Goal: Book appointment/travel/reservation

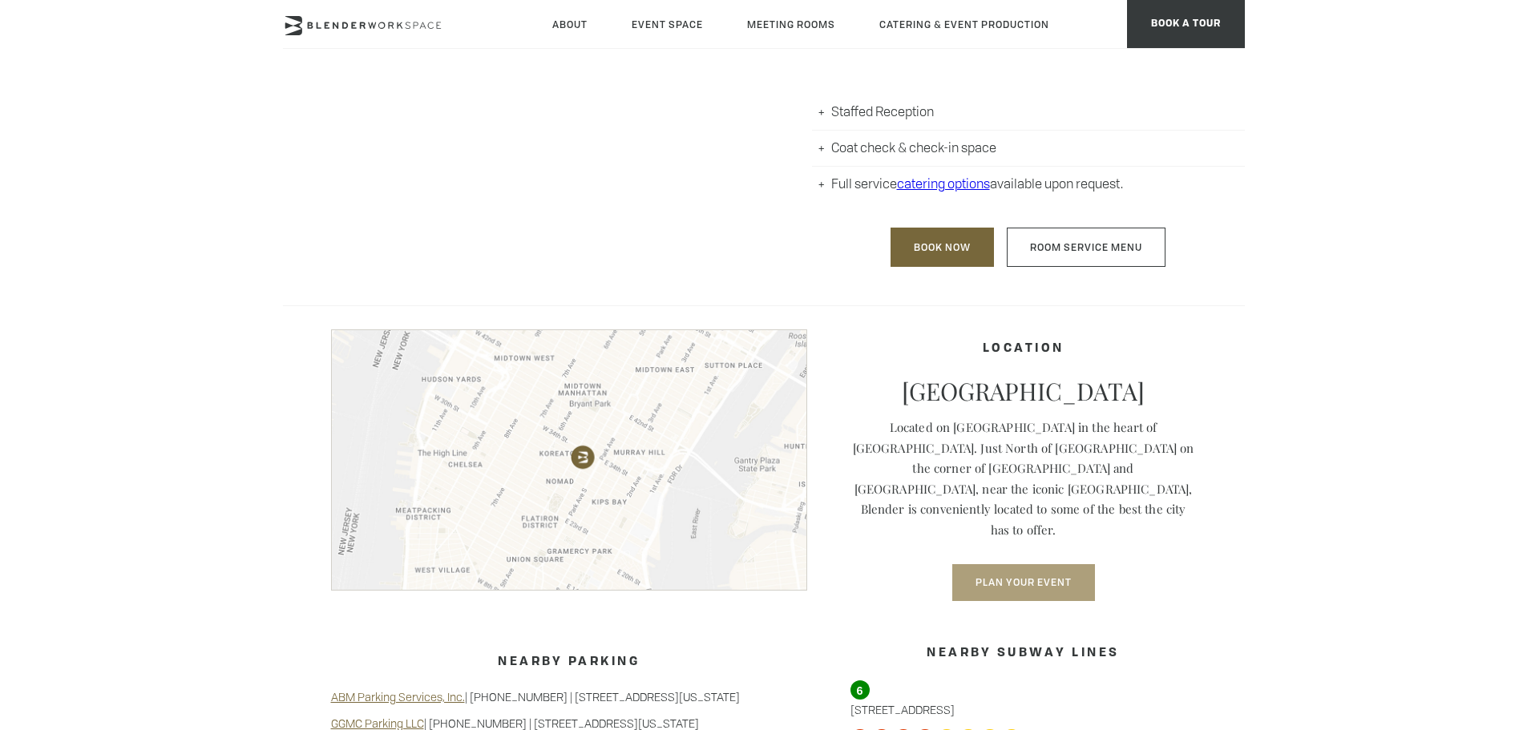
scroll to position [641, 0]
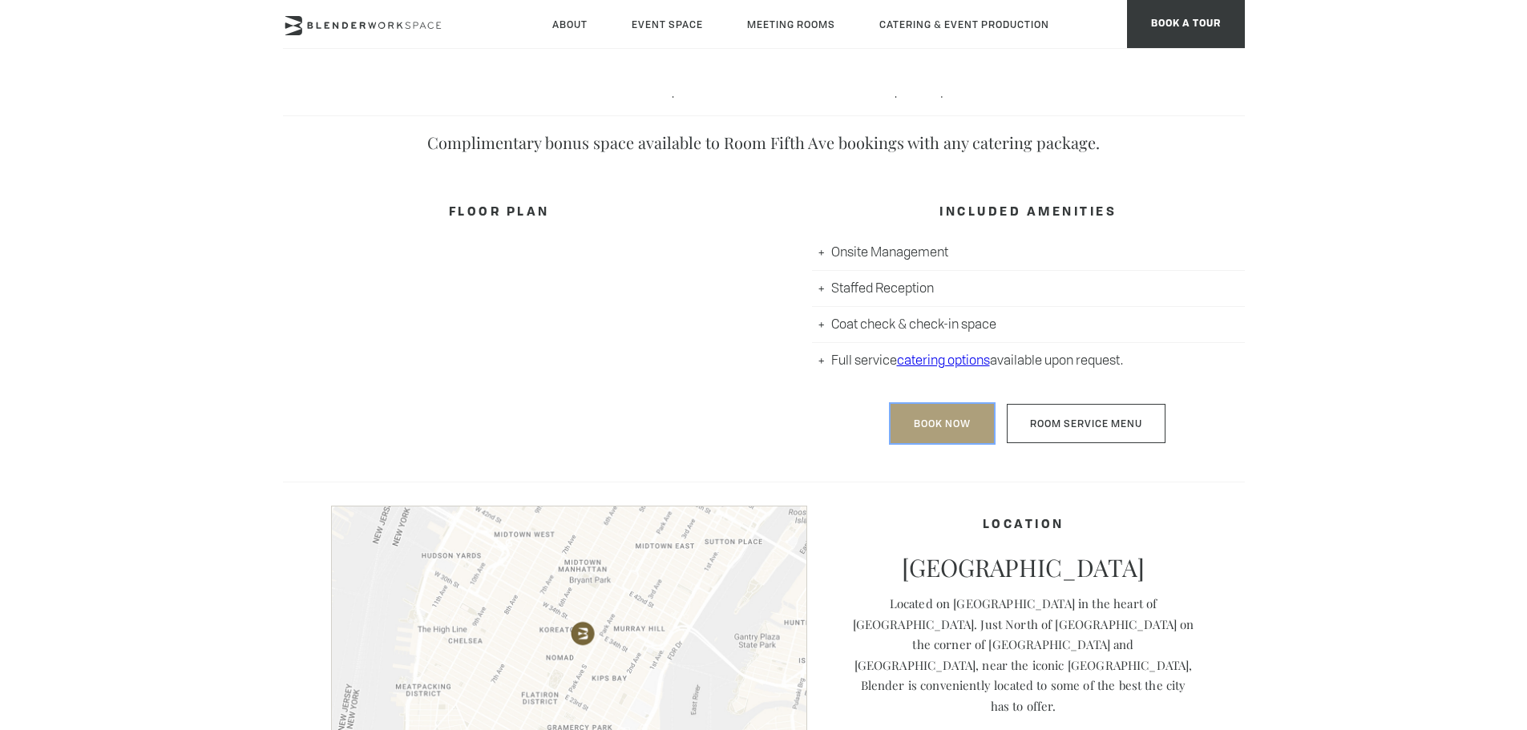
click at [926, 422] on link "Book Now" at bounding box center [941, 423] width 103 height 39
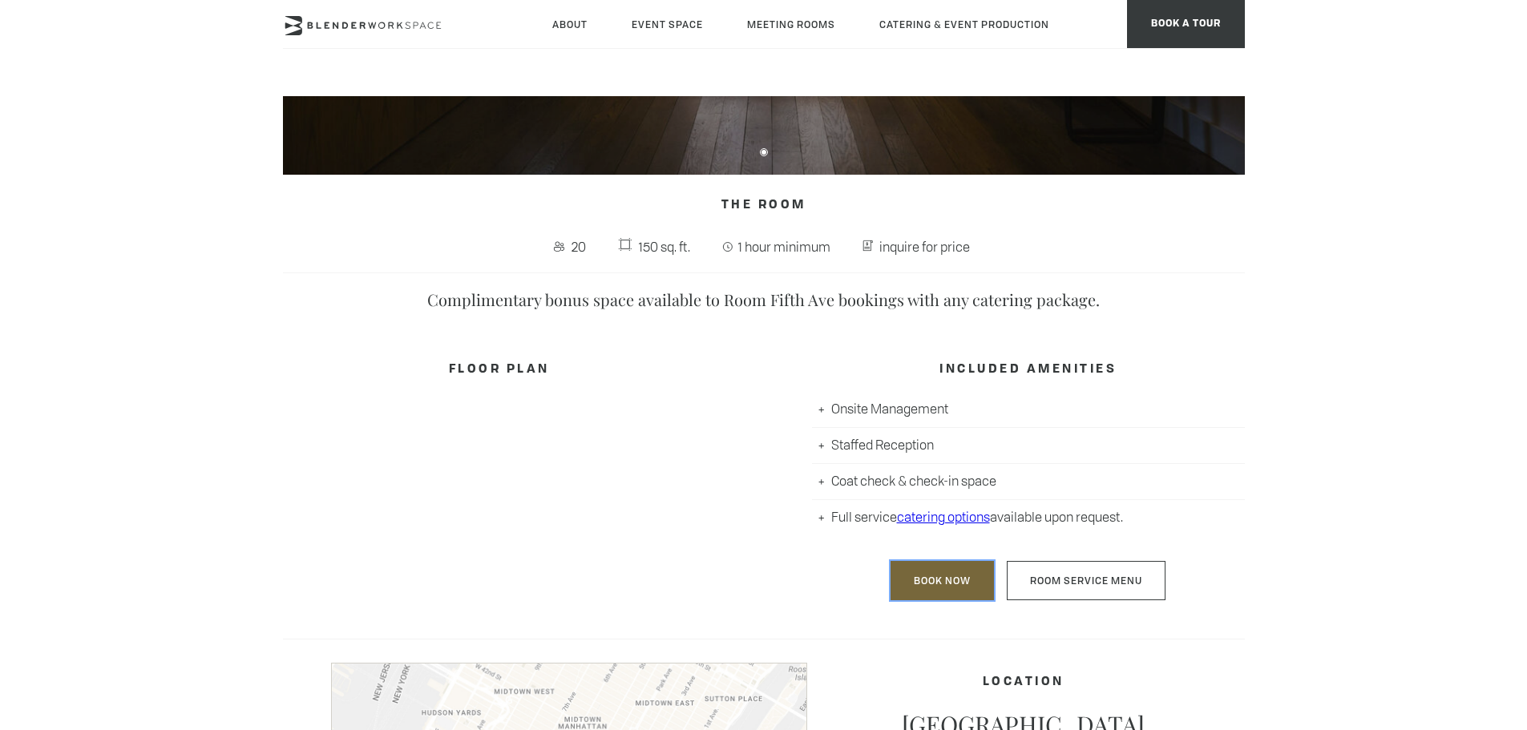
scroll to position [481, 0]
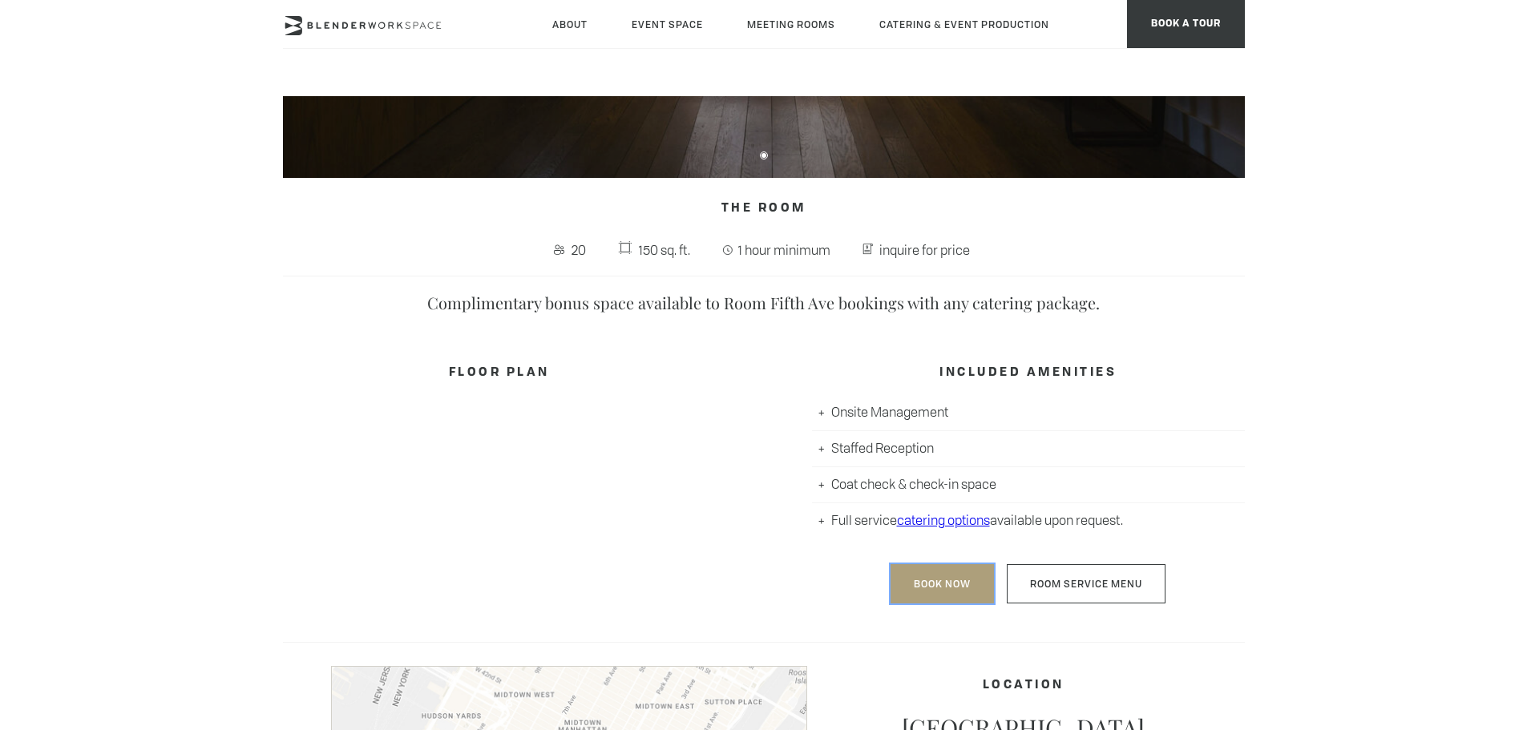
click at [918, 578] on link "Book Now" at bounding box center [941, 583] width 103 height 39
click at [135, 330] on body "Skip to main content About Neighborhood Global Collective Journal Event Space T…" at bounding box center [763, 646] width 1527 height 2062
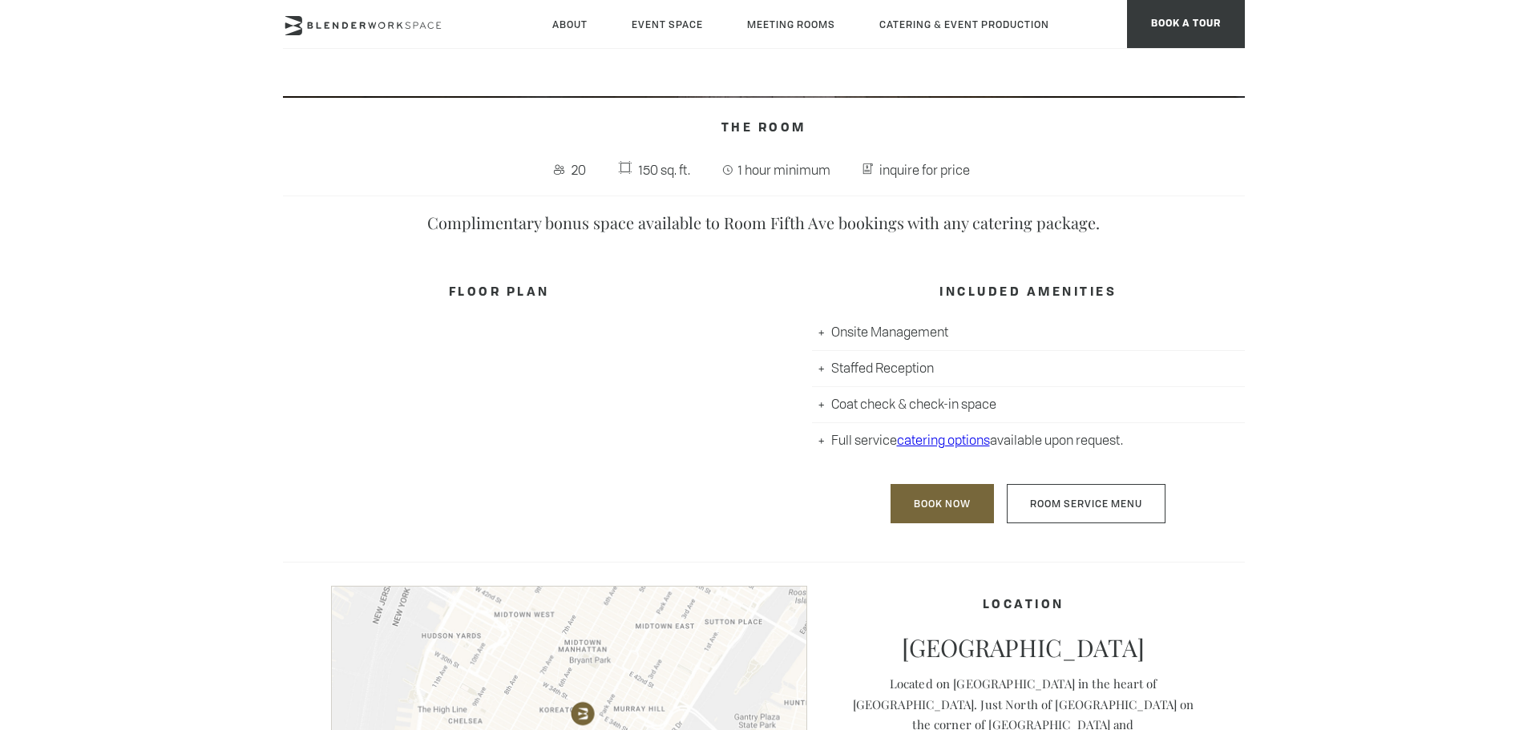
scroll to position [882, 0]
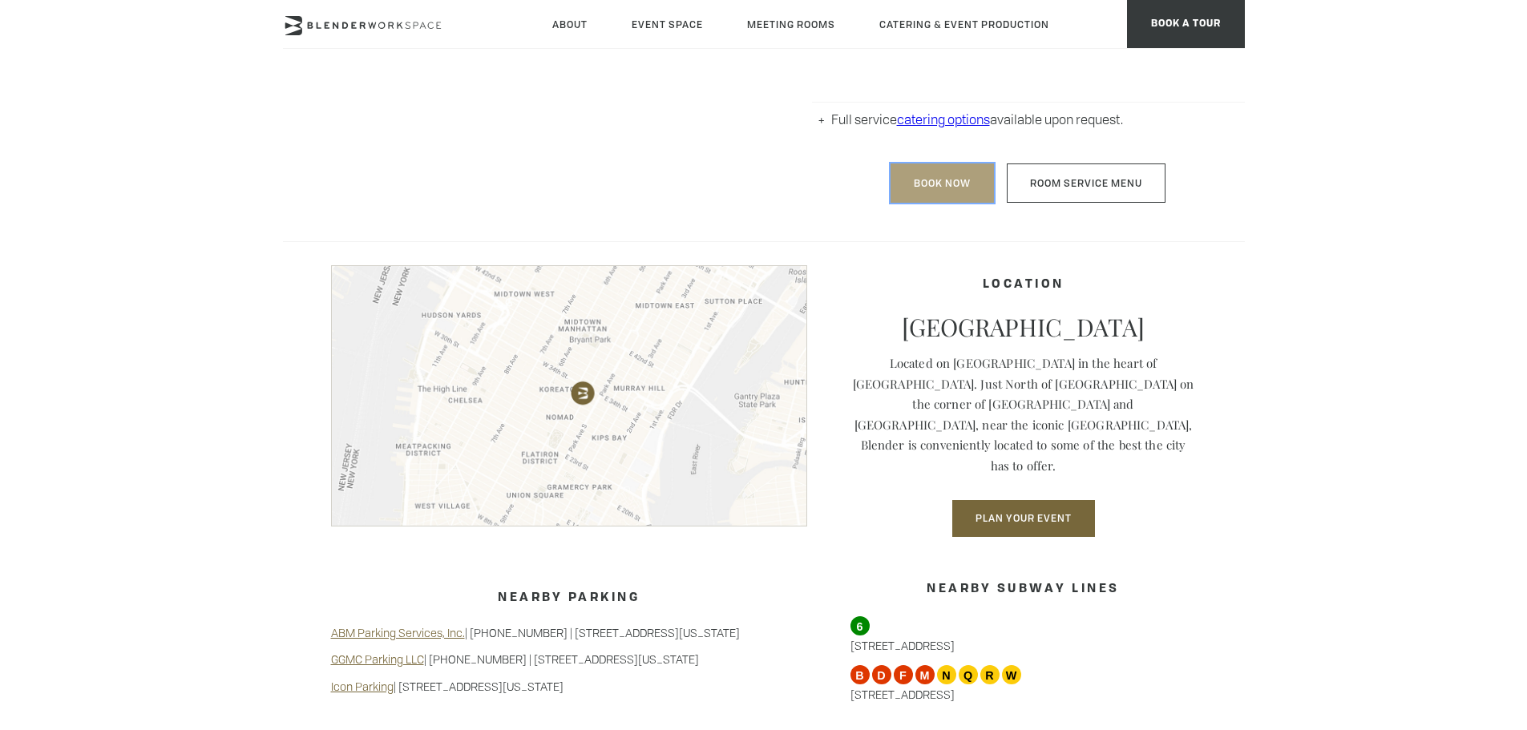
click at [928, 176] on link "Book Now" at bounding box center [941, 182] width 103 height 39
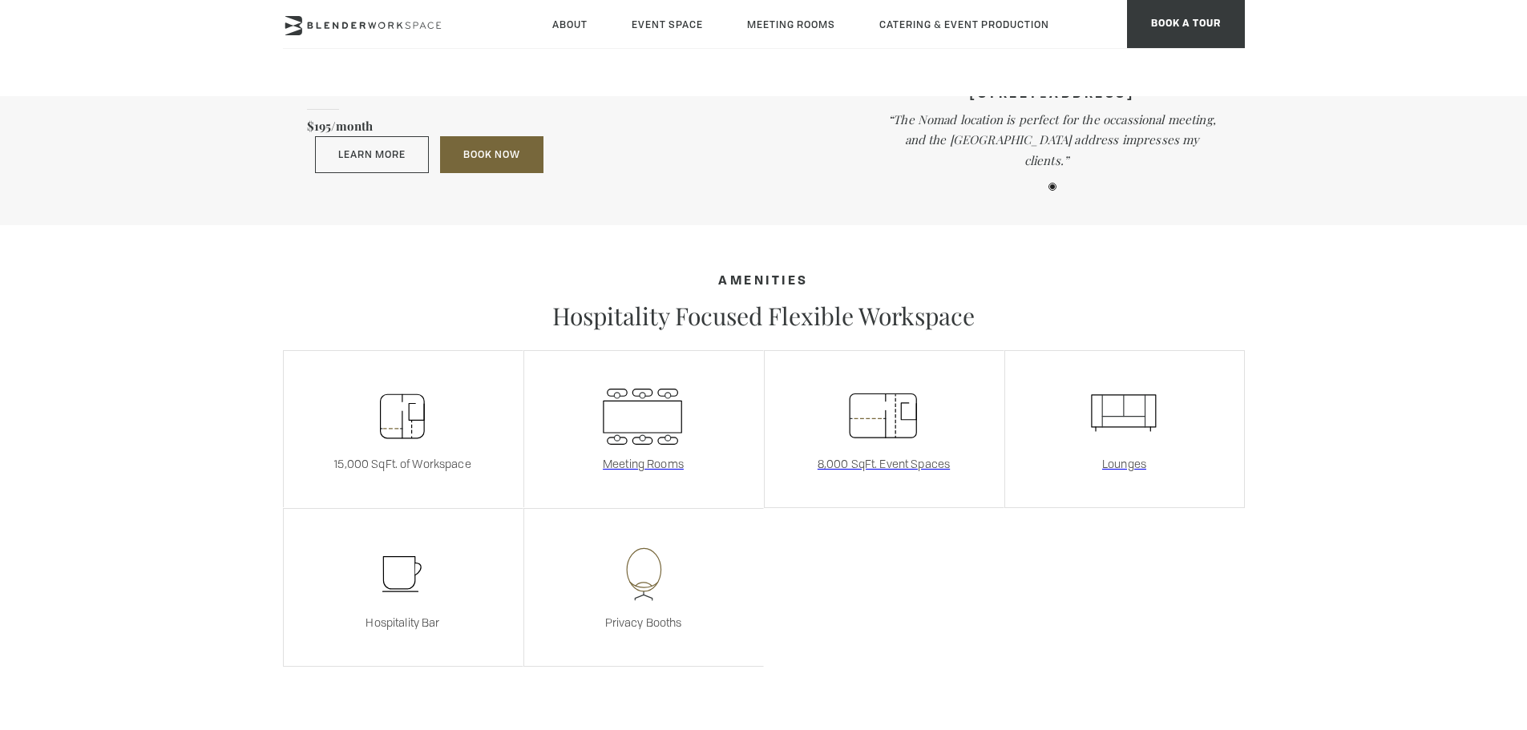
scroll to position [1763, 0]
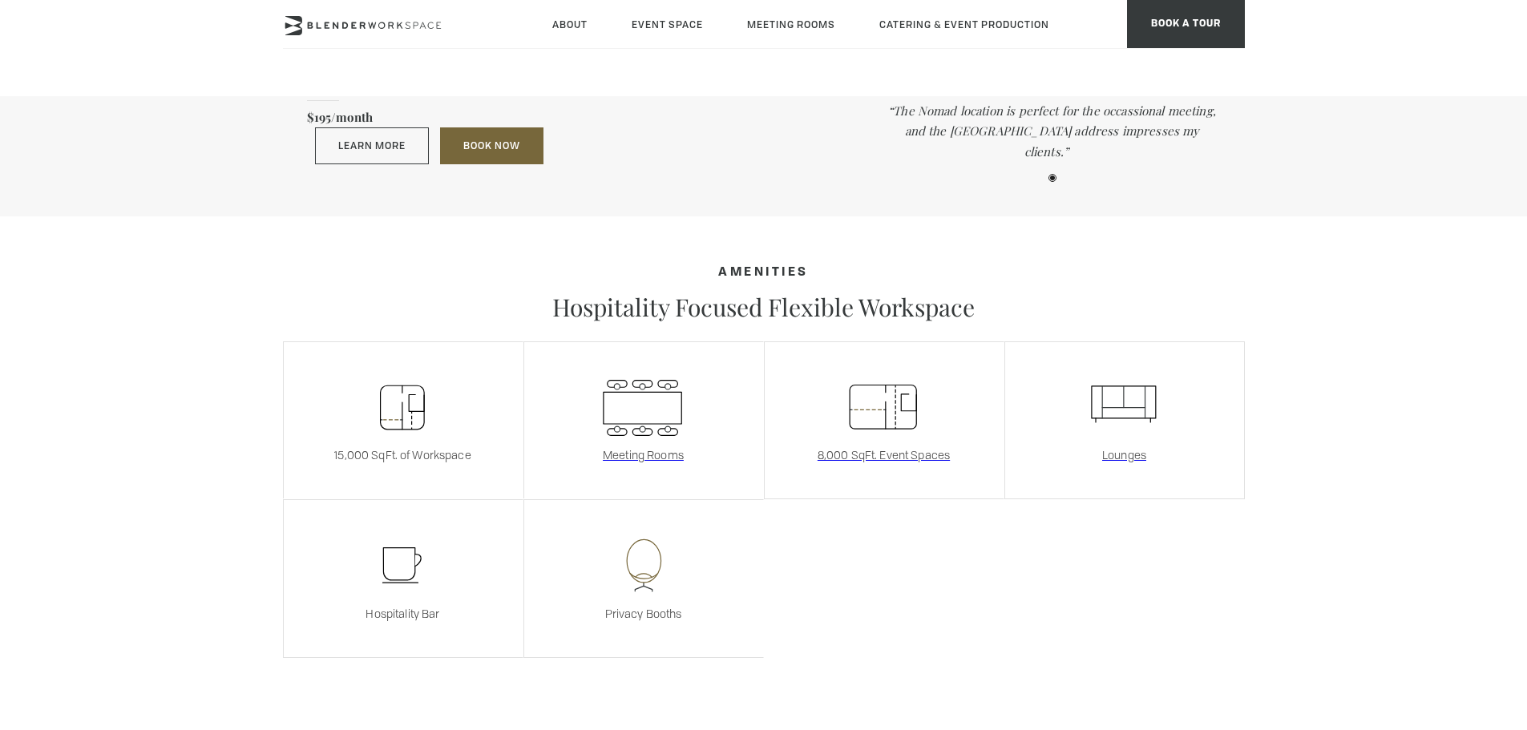
click at [404, 551] on icon at bounding box center [398, 564] width 31 height 32
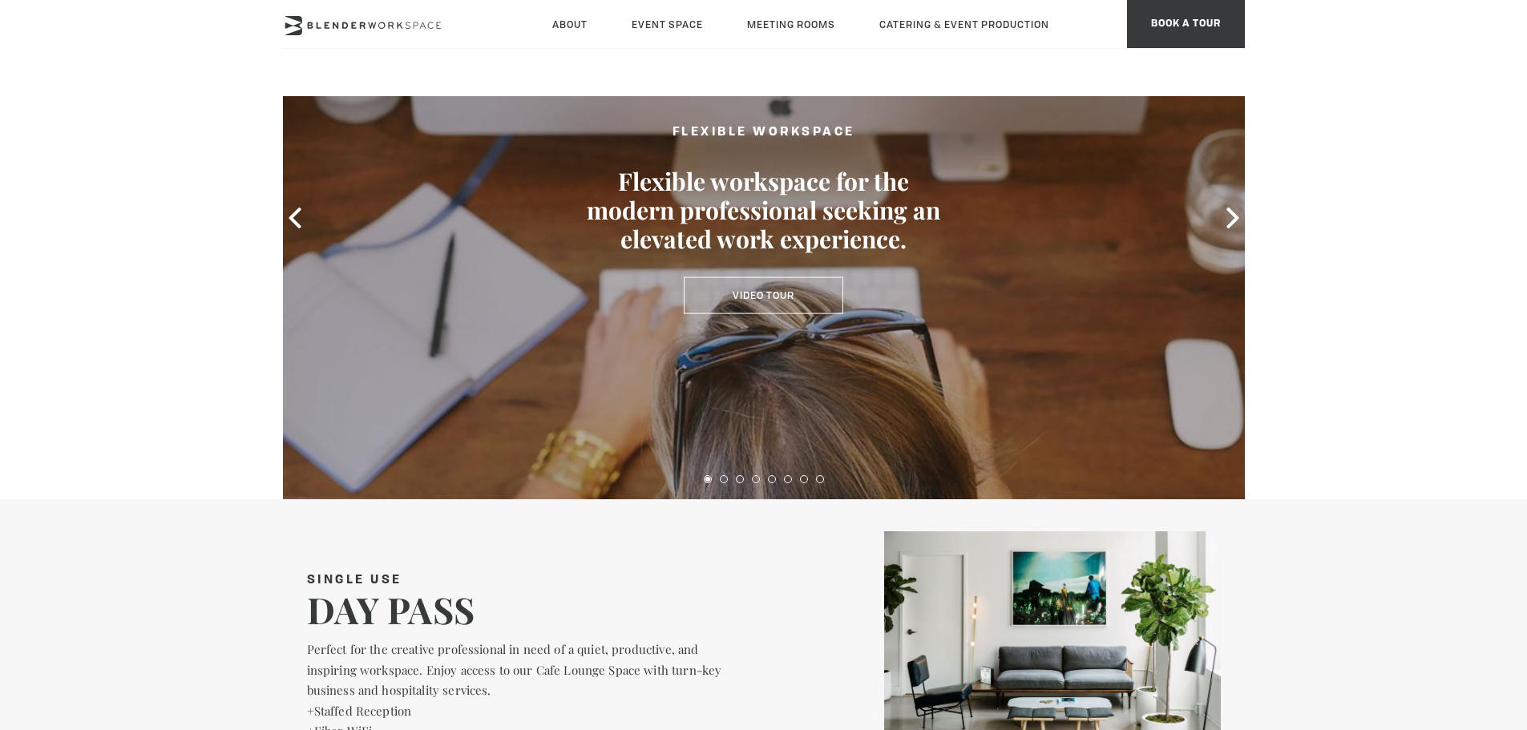
scroll to position [160, 0]
click at [1233, 220] on icon at bounding box center [1232, 217] width 12 height 21
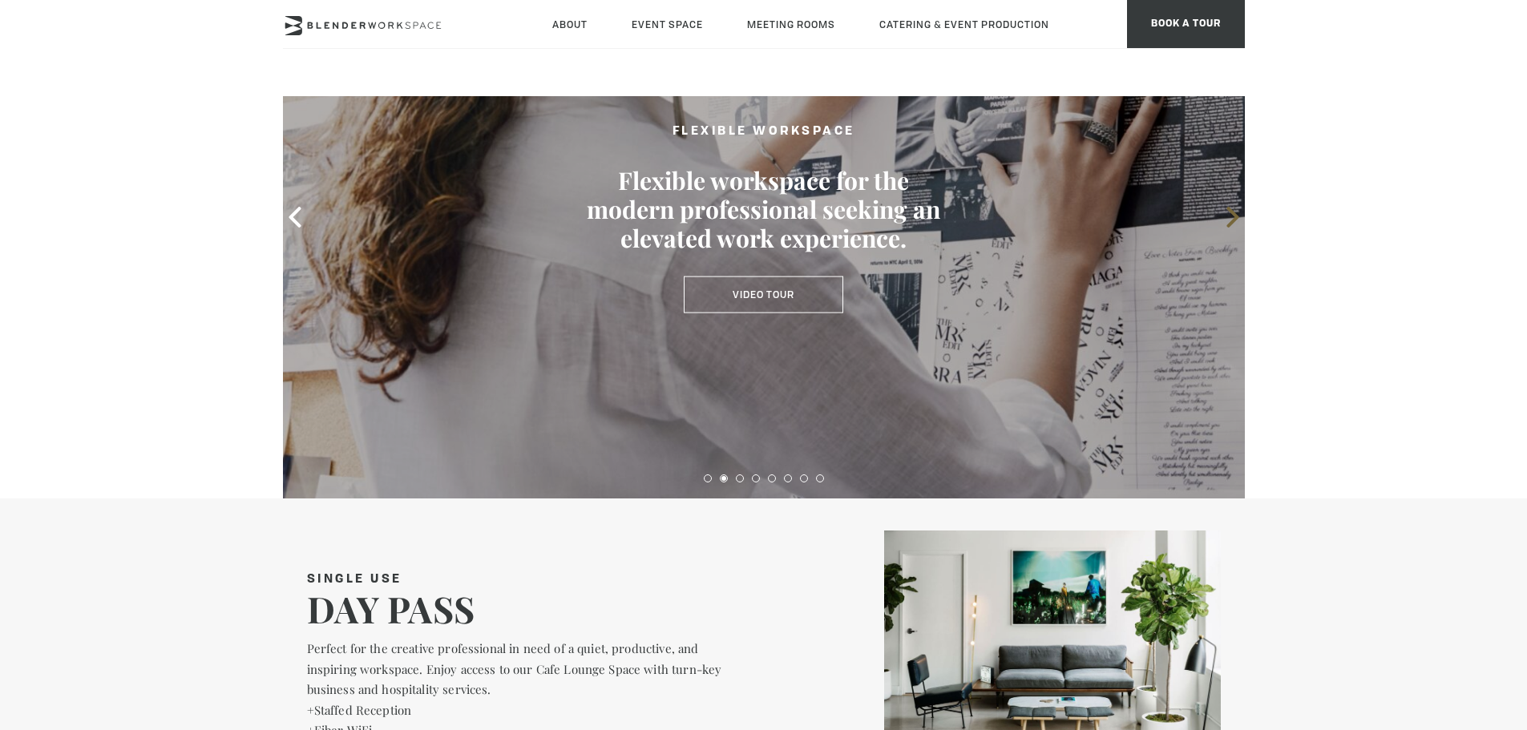
click at [1233, 220] on icon at bounding box center [1232, 217] width 12 height 21
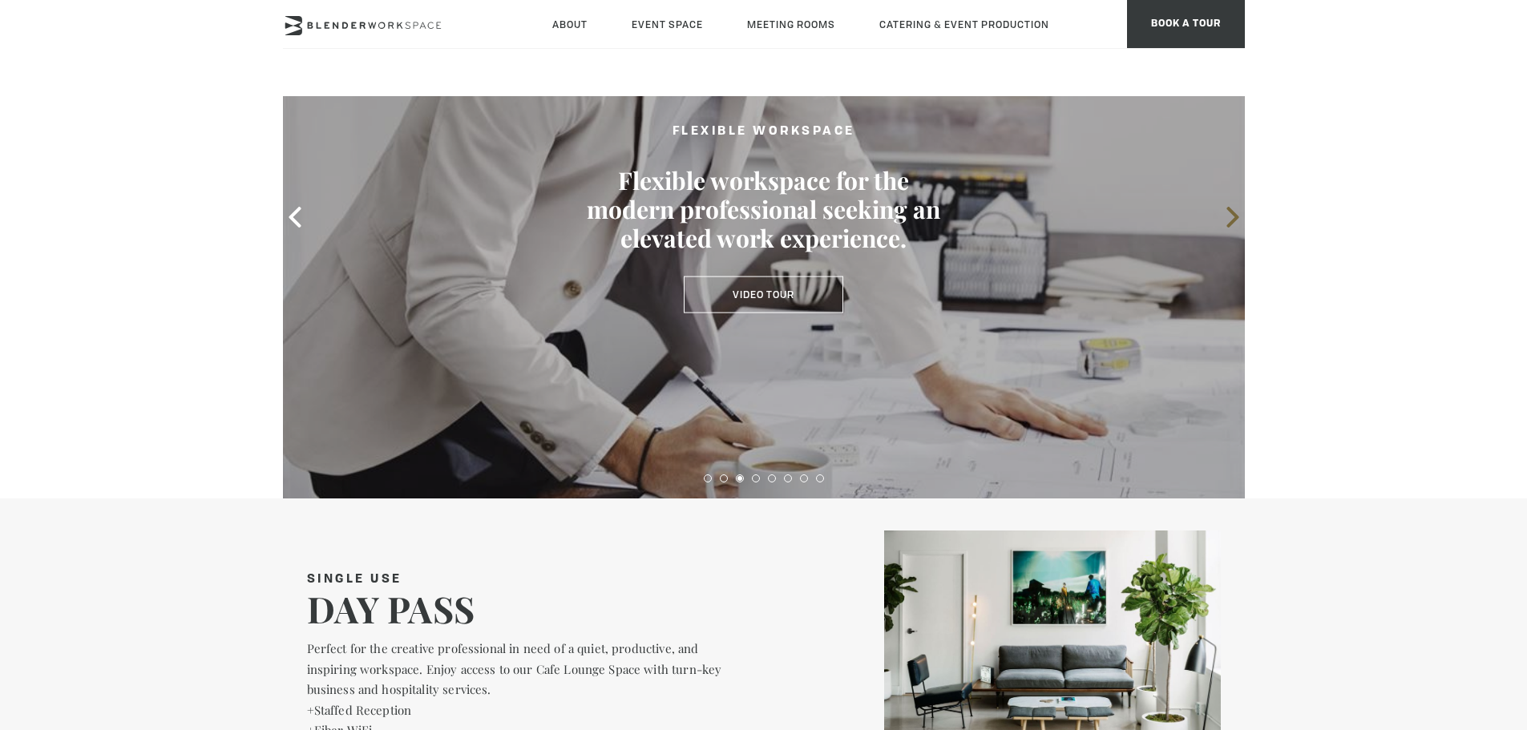
click at [1233, 220] on icon at bounding box center [1232, 217] width 12 height 21
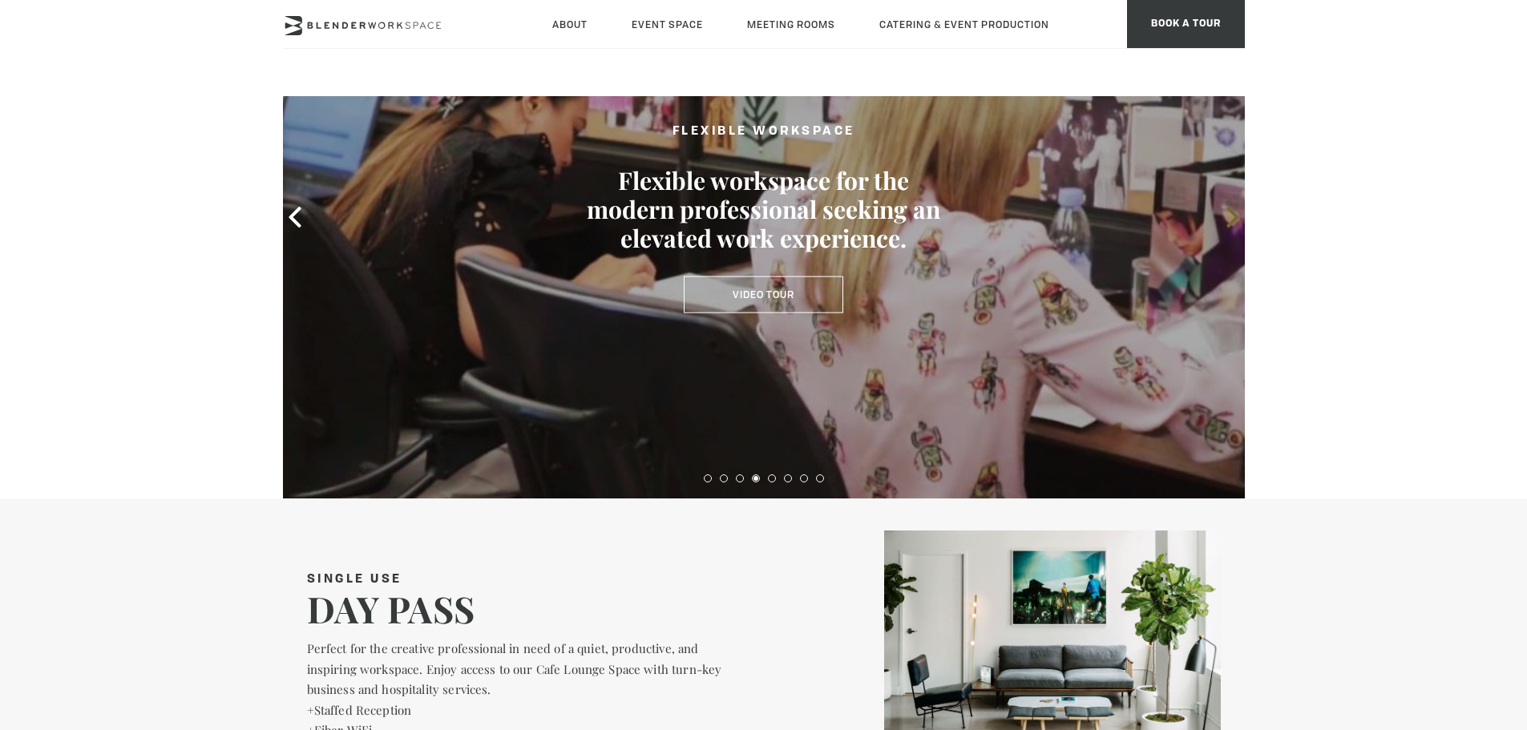
click at [1233, 220] on icon at bounding box center [1232, 217] width 12 height 21
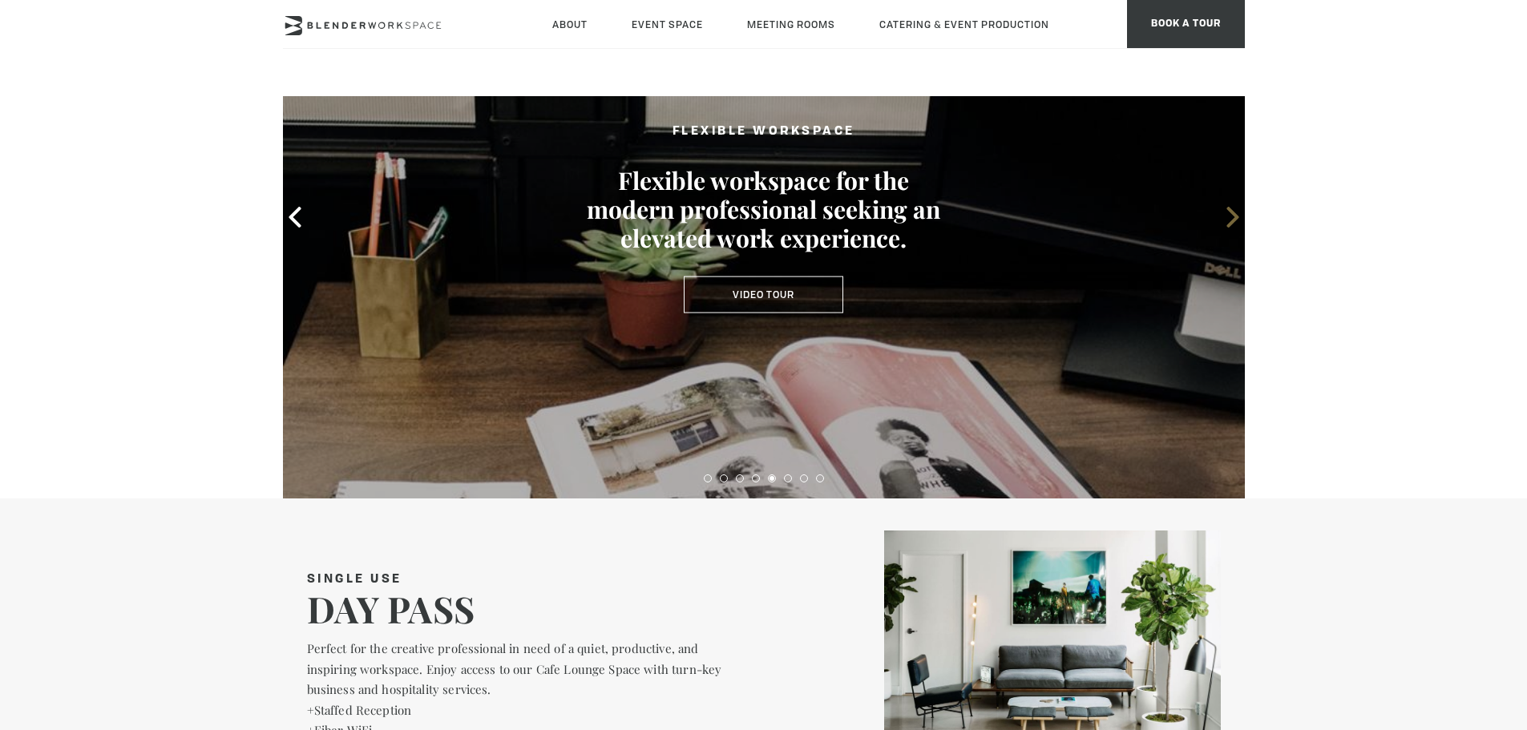
click at [1233, 220] on icon at bounding box center [1232, 217] width 12 height 21
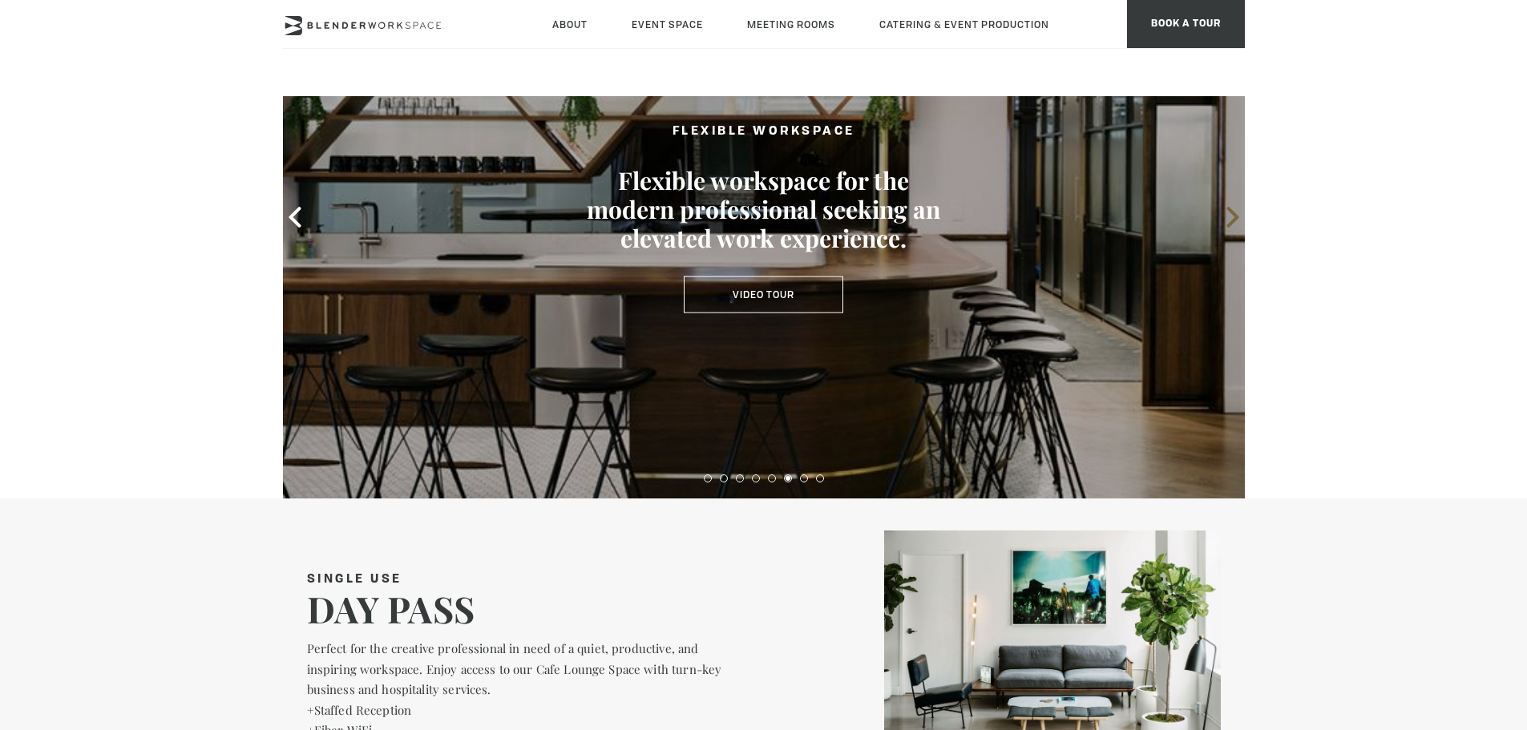
click at [1233, 220] on icon at bounding box center [1232, 217] width 12 height 21
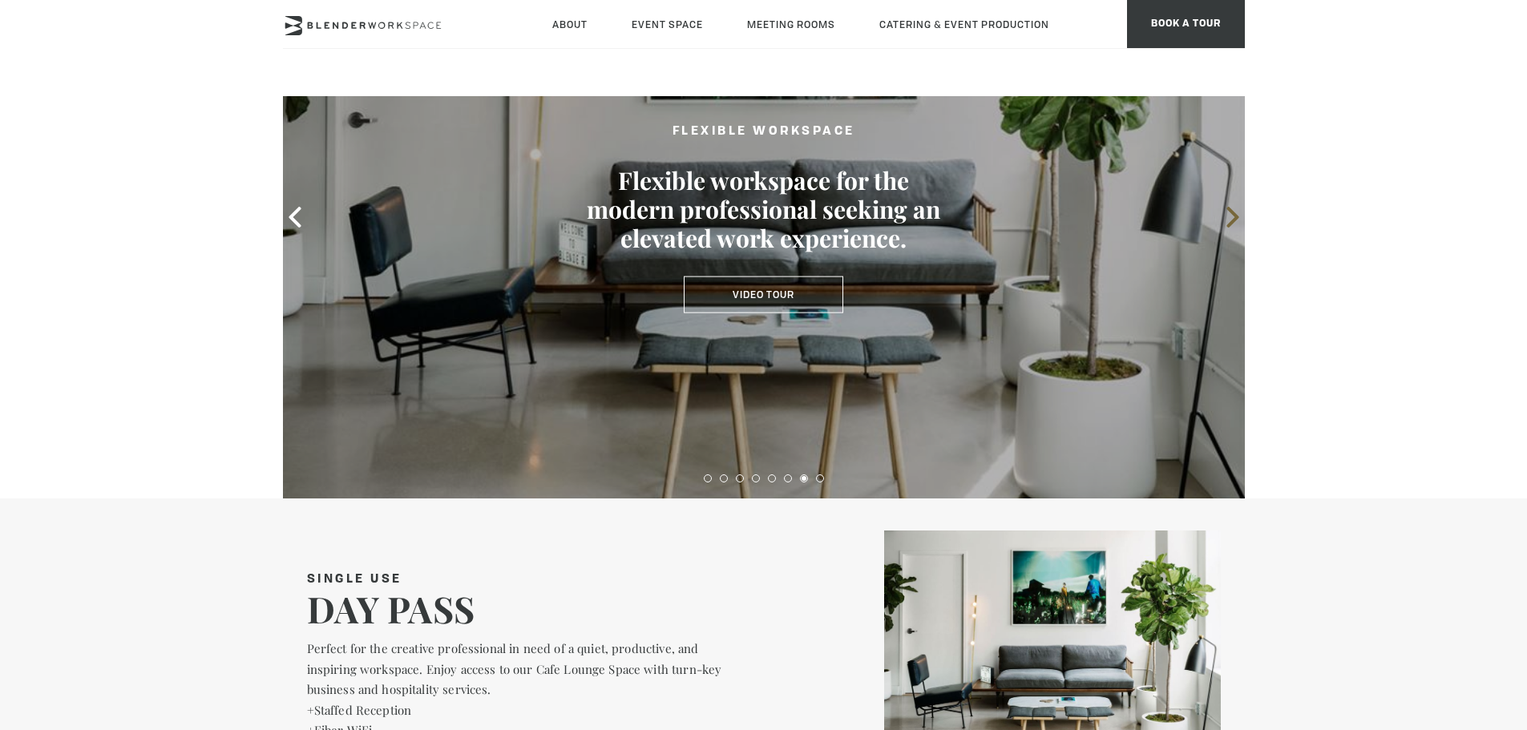
click at [1233, 220] on icon at bounding box center [1232, 217] width 12 height 21
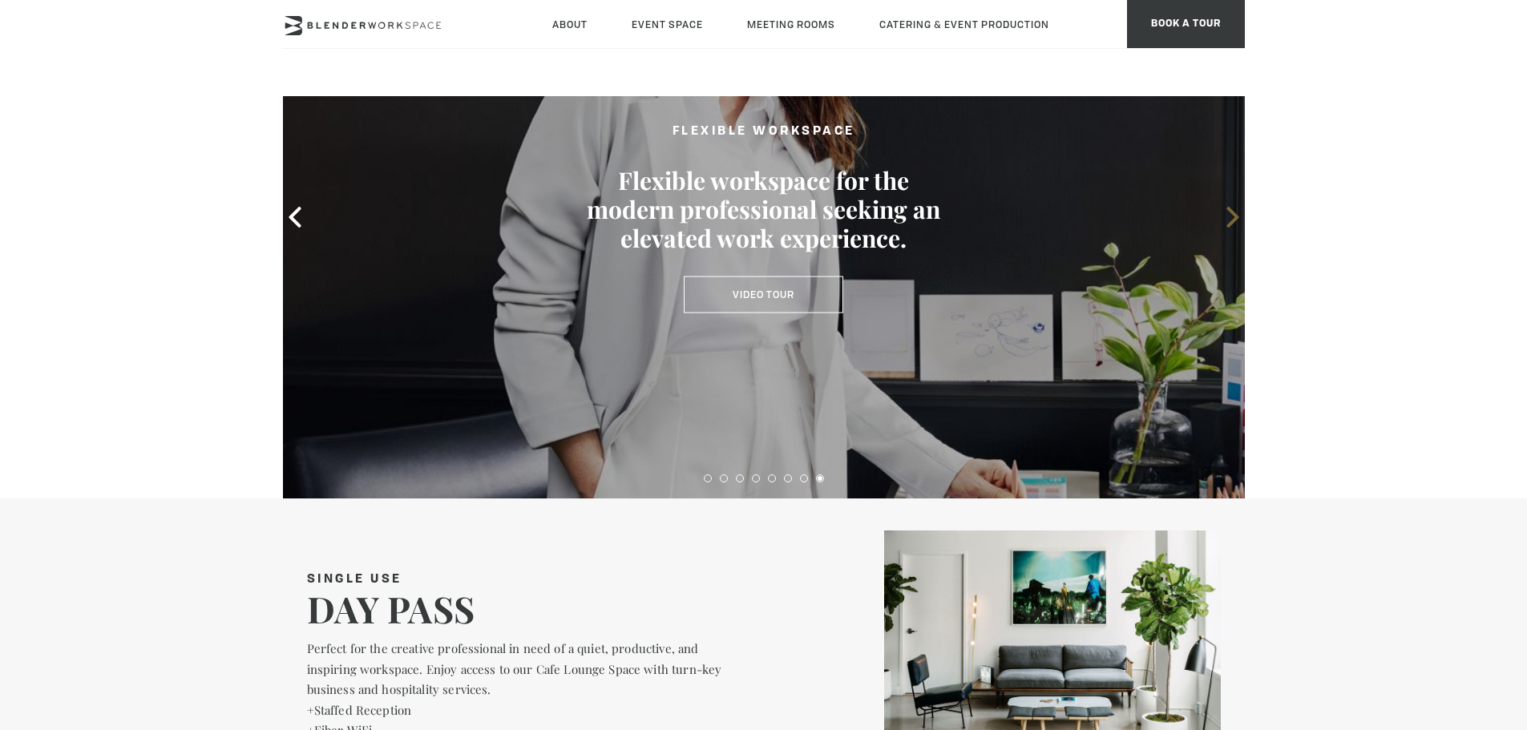
click at [1233, 220] on icon at bounding box center [1232, 217] width 12 height 21
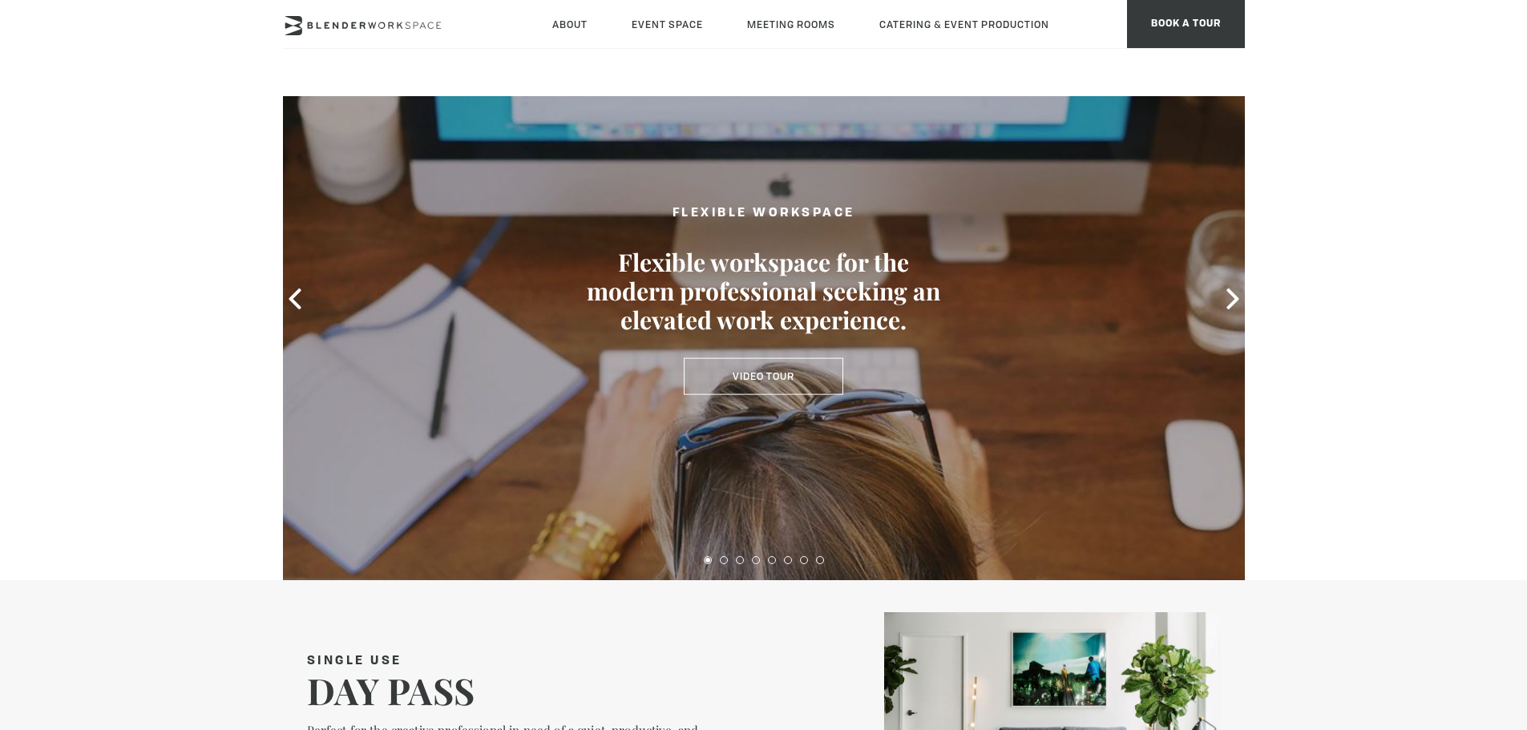
scroll to position [0, 0]
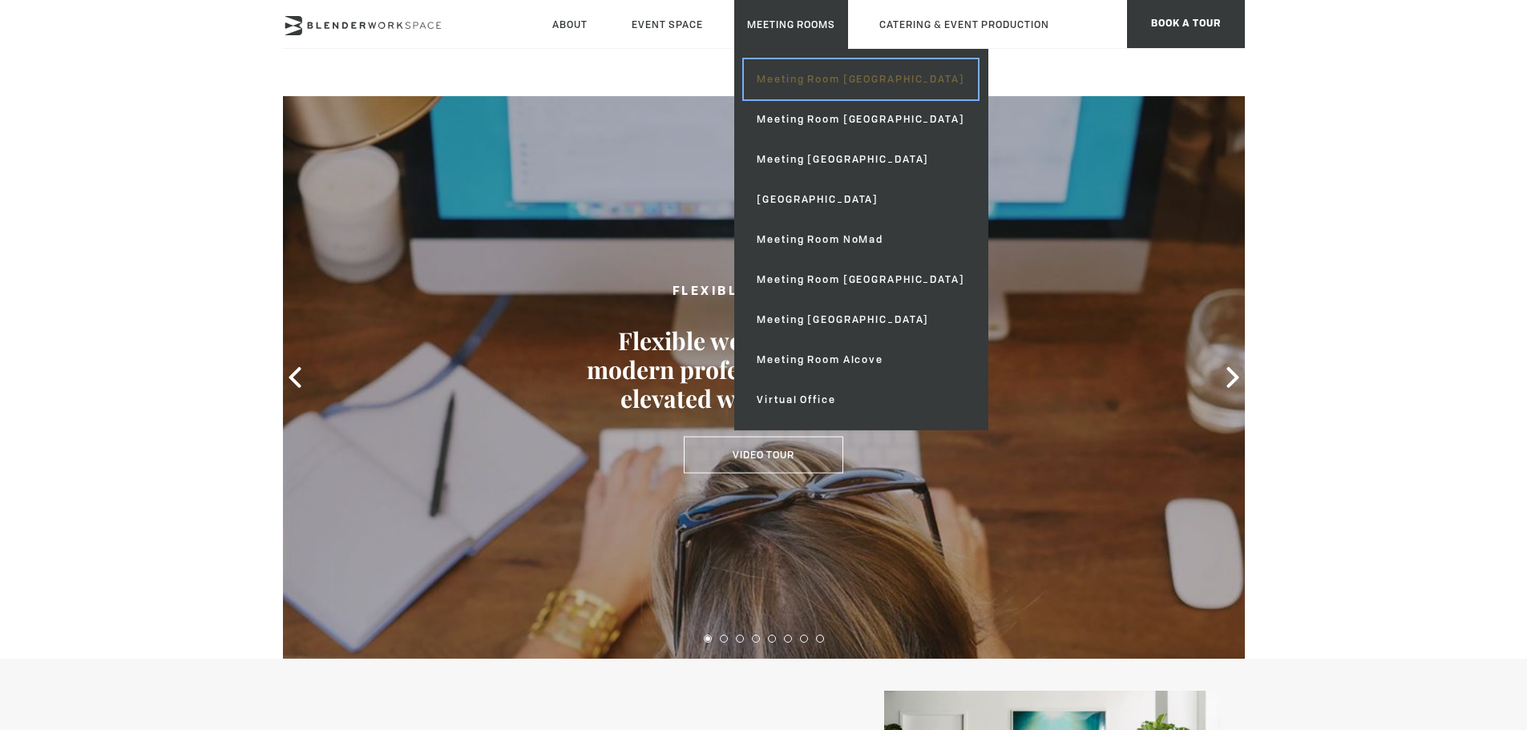
click at [775, 76] on link "Meeting Room [GEOGRAPHIC_DATA]" at bounding box center [860, 79] width 233 height 40
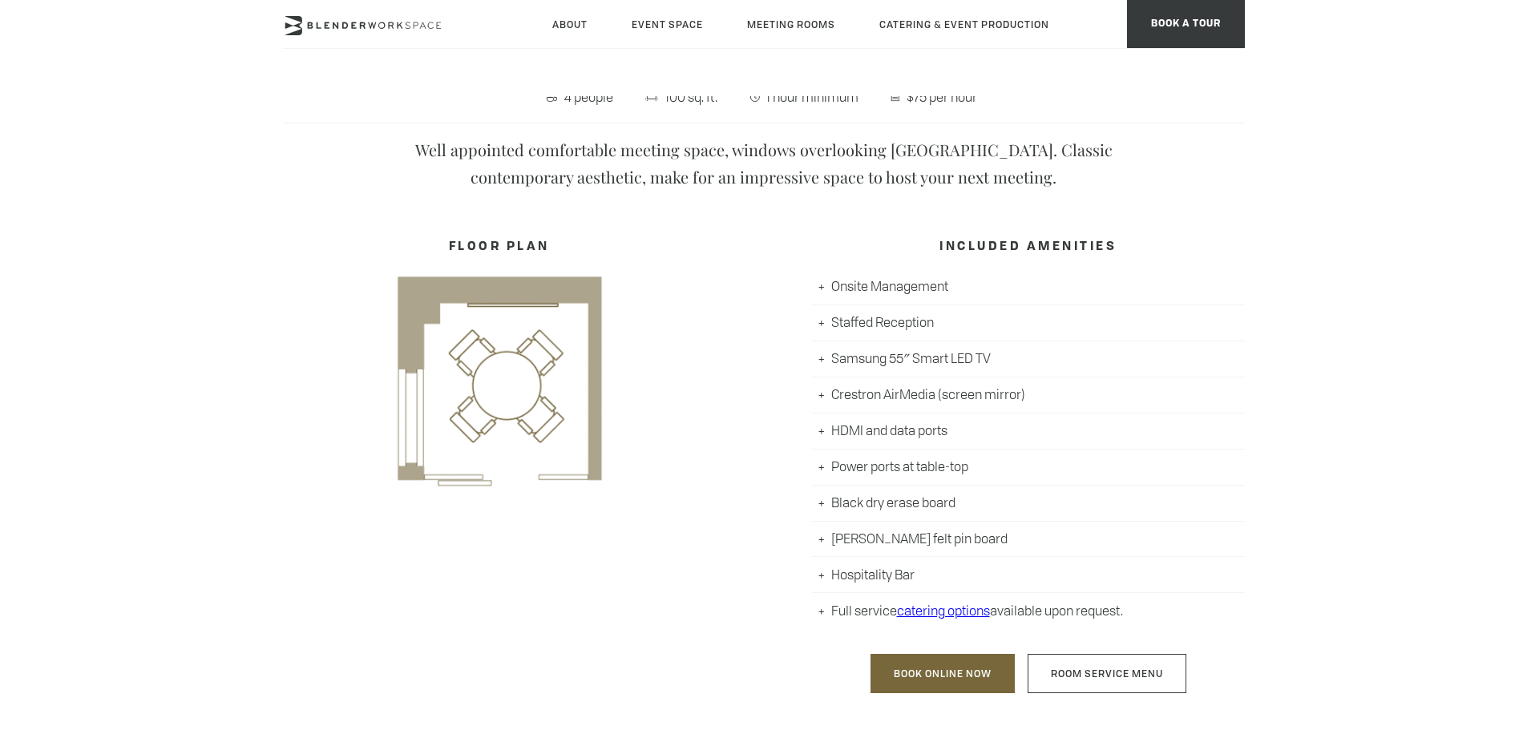
scroll to position [641, 0]
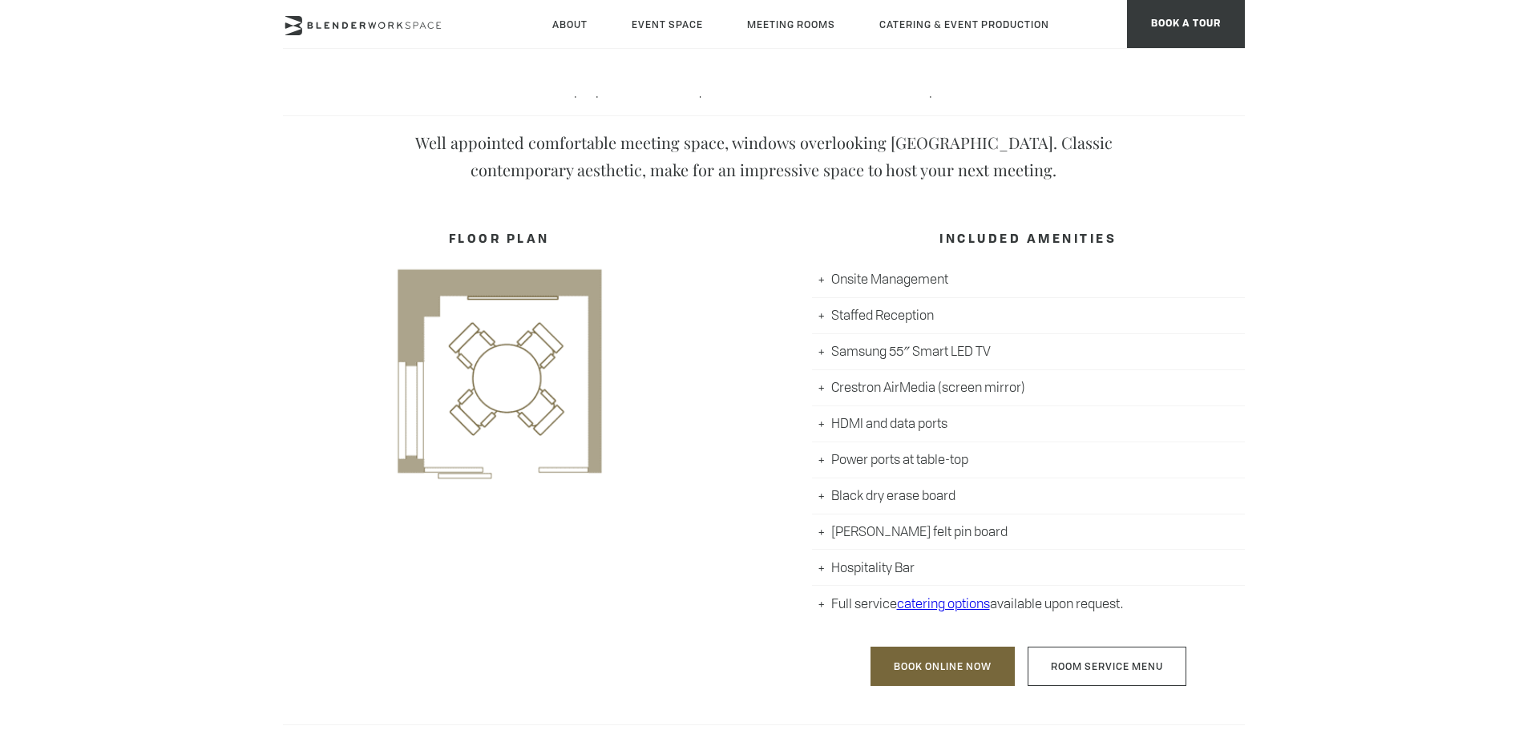
click at [862, 572] on li "Hospitality Bar" at bounding box center [1028, 568] width 433 height 36
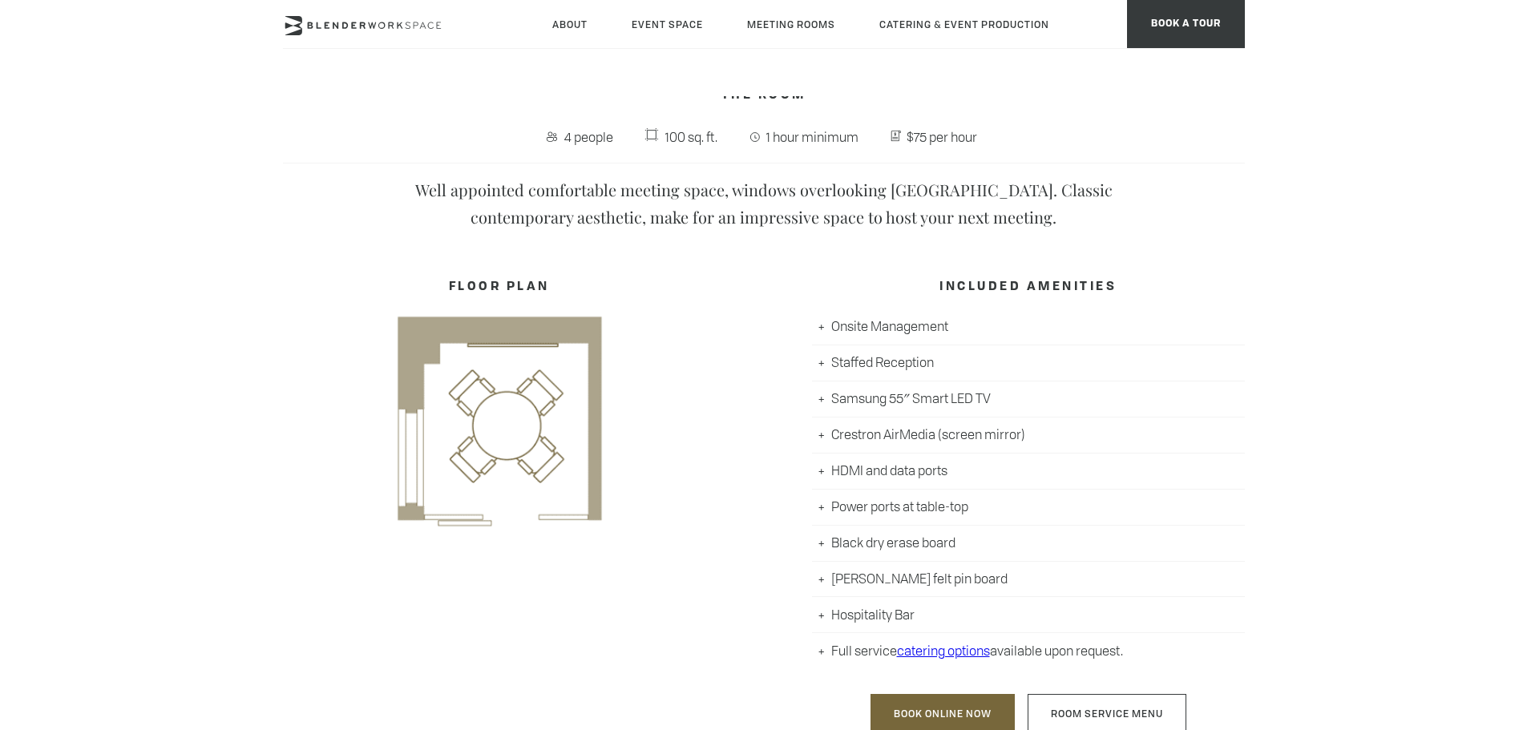
scroll to position [1042, 0]
